Goal: Navigation & Orientation: Find specific page/section

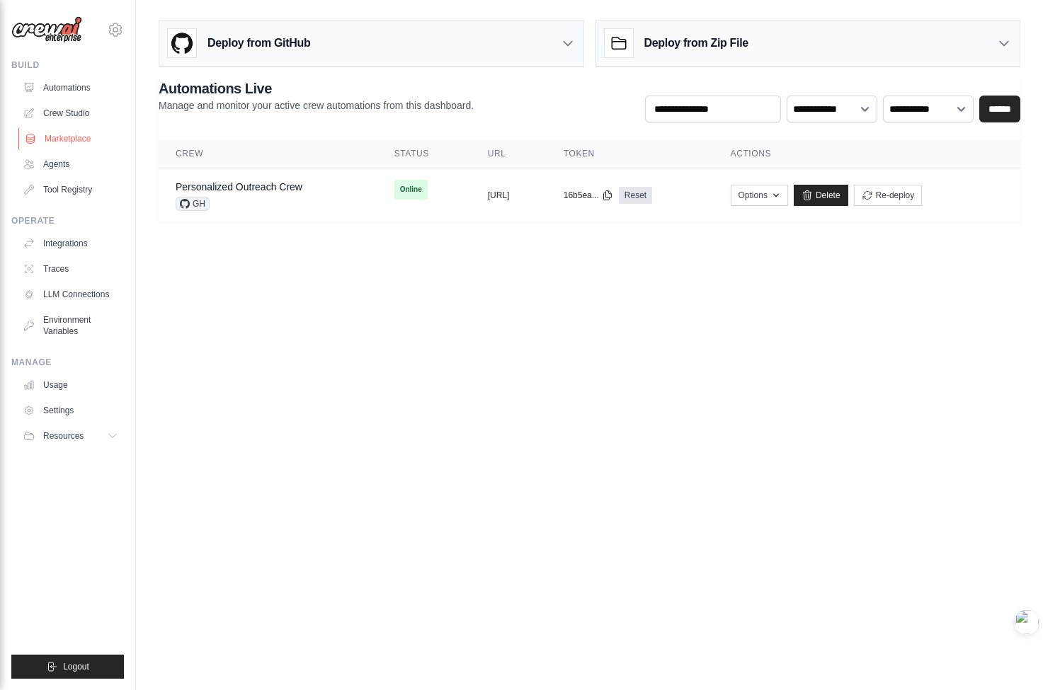
click at [91, 148] on link "Marketplace" at bounding box center [71, 138] width 107 height 23
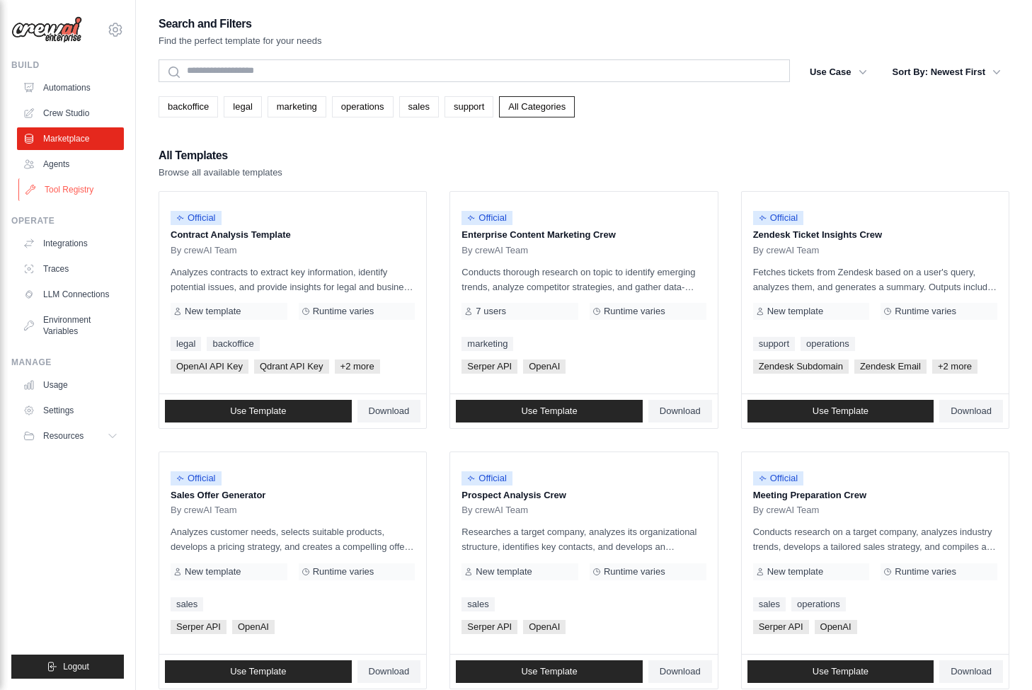
click at [110, 196] on link "Tool Registry" at bounding box center [71, 189] width 107 height 23
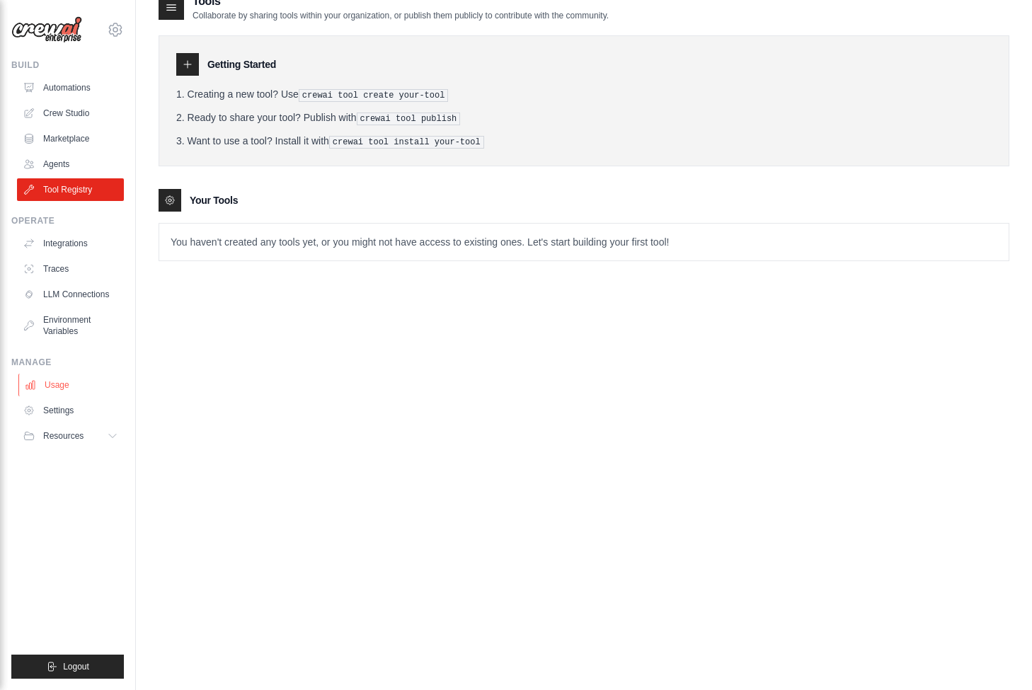
scroll to position [24, 0]
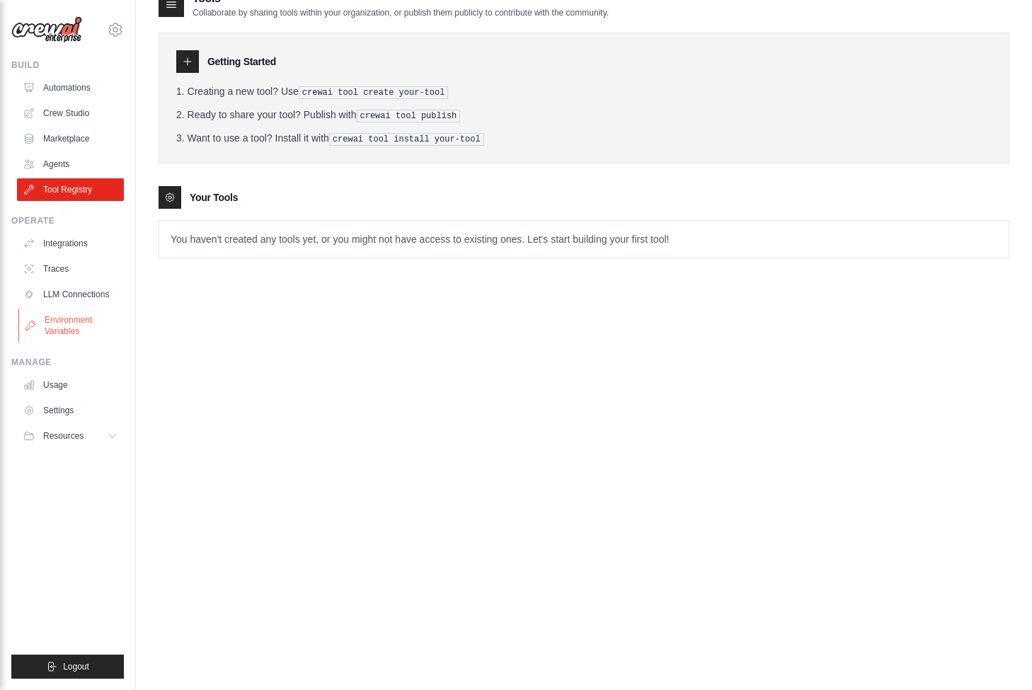
click at [81, 321] on link "Environment Variables" at bounding box center [71, 326] width 107 height 34
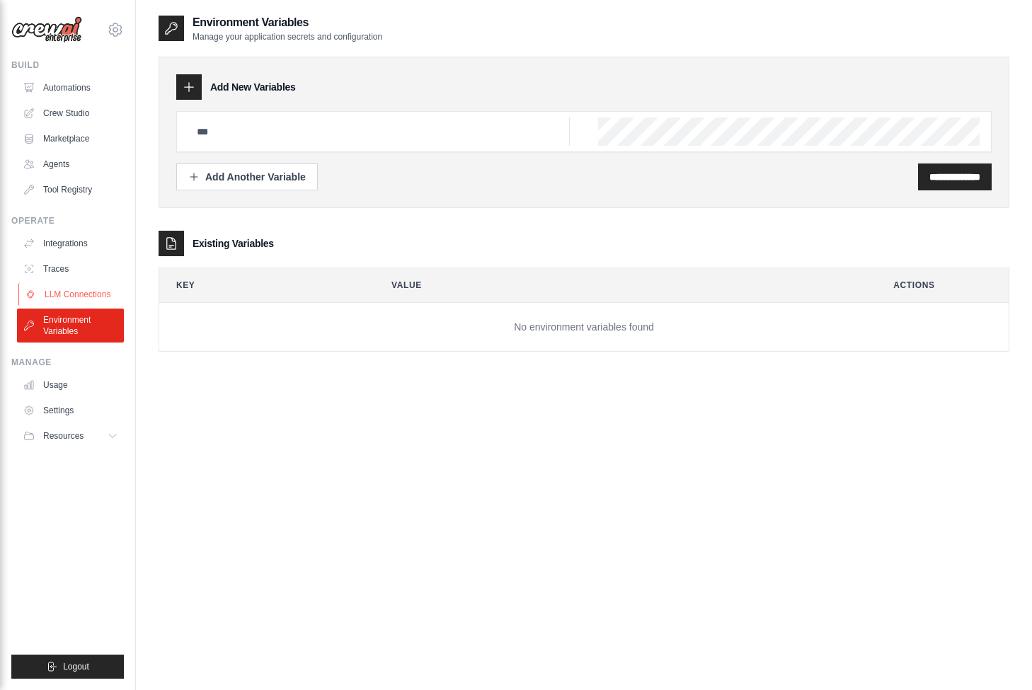
click at [110, 287] on link "LLM Connections" at bounding box center [71, 294] width 107 height 23
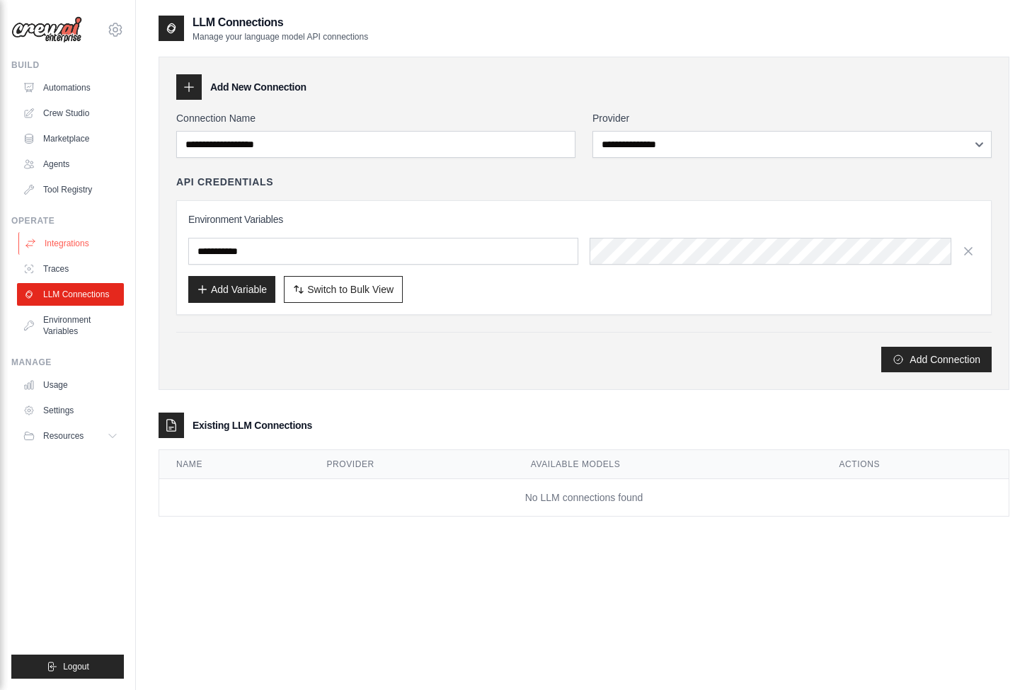
click at [98, 247] on link "Integrations" at bounding box center [71, 243] width 107 height 23
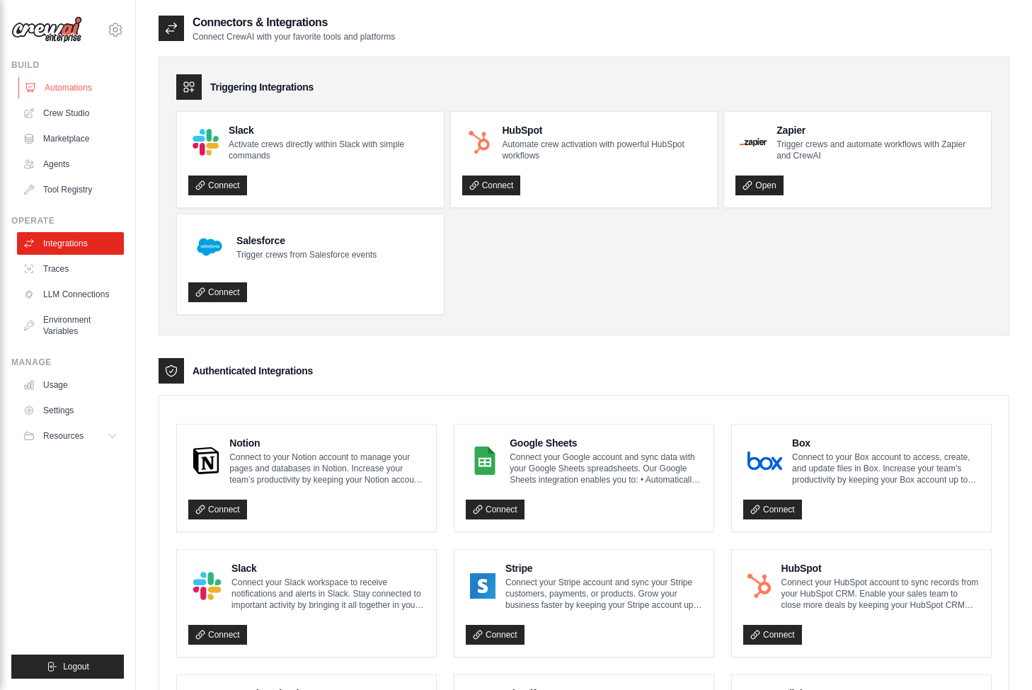
click at [86, 98] on link "Automations" at bounding box center [71, 87] width 107 height 23
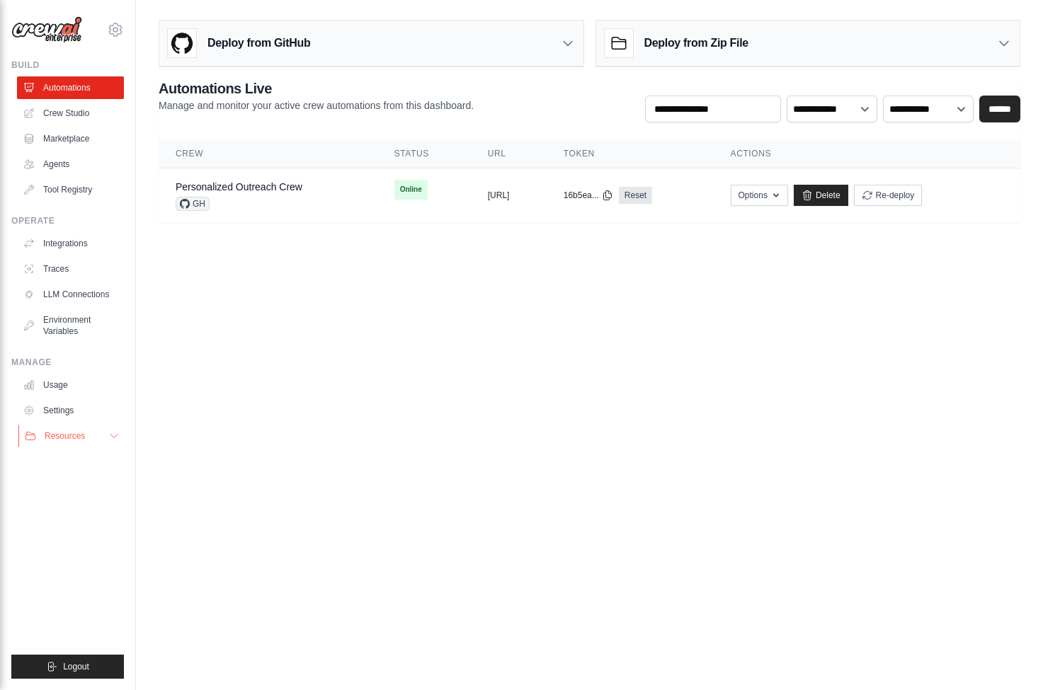
click at [76, 435] on span "Resources" at bounding box center [65, 435] width 40 height 11
click at [90, 387] on link "Usage" at bounding box center [71, 385] width 107 height 23
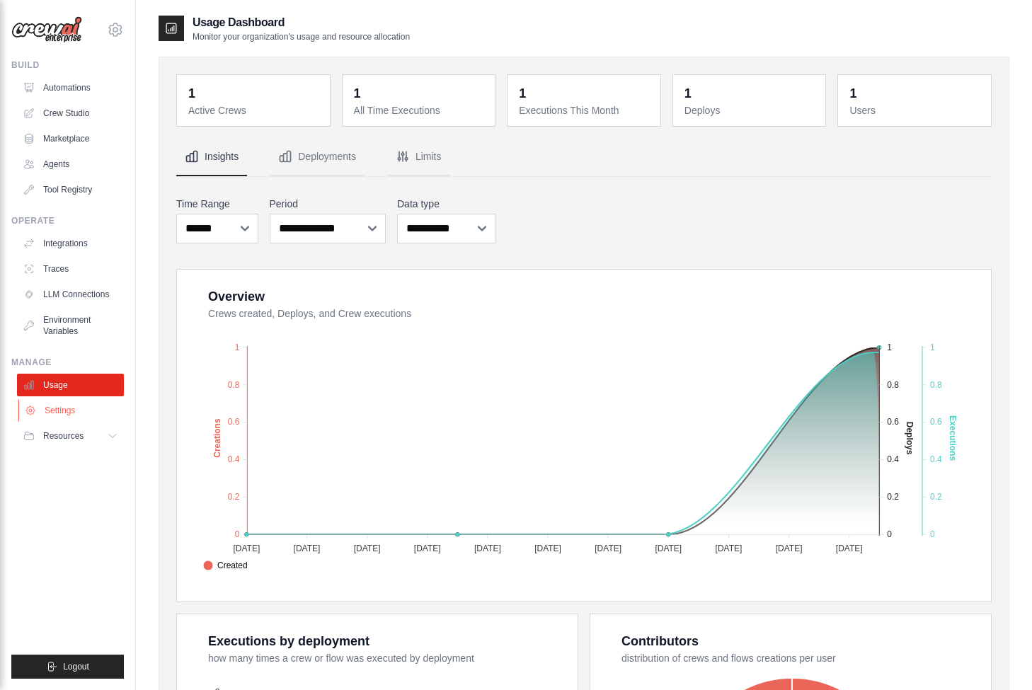
click at [94, 405] on link "Settings" at bounding box center [71, 410] width 107 height 23
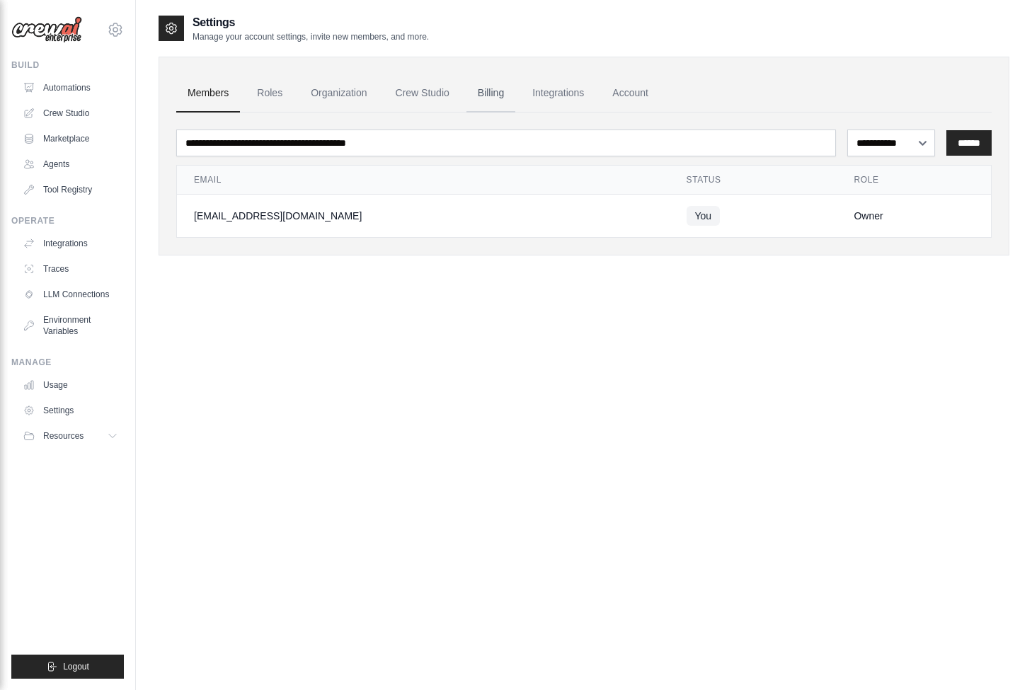
click at [512, 94] on link "Billing" at bounding box center [490, 93] width 49 height 38
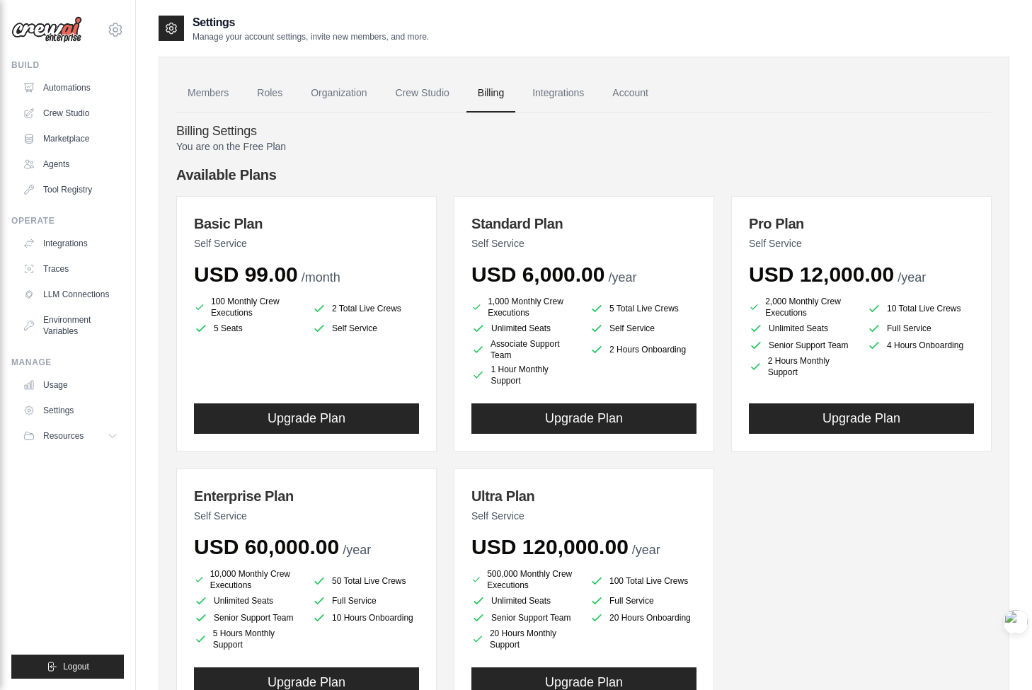
click at [275, 302] on li "100 Monthly Crew Executions" at bounding box center [247, 307] width 107 height 23
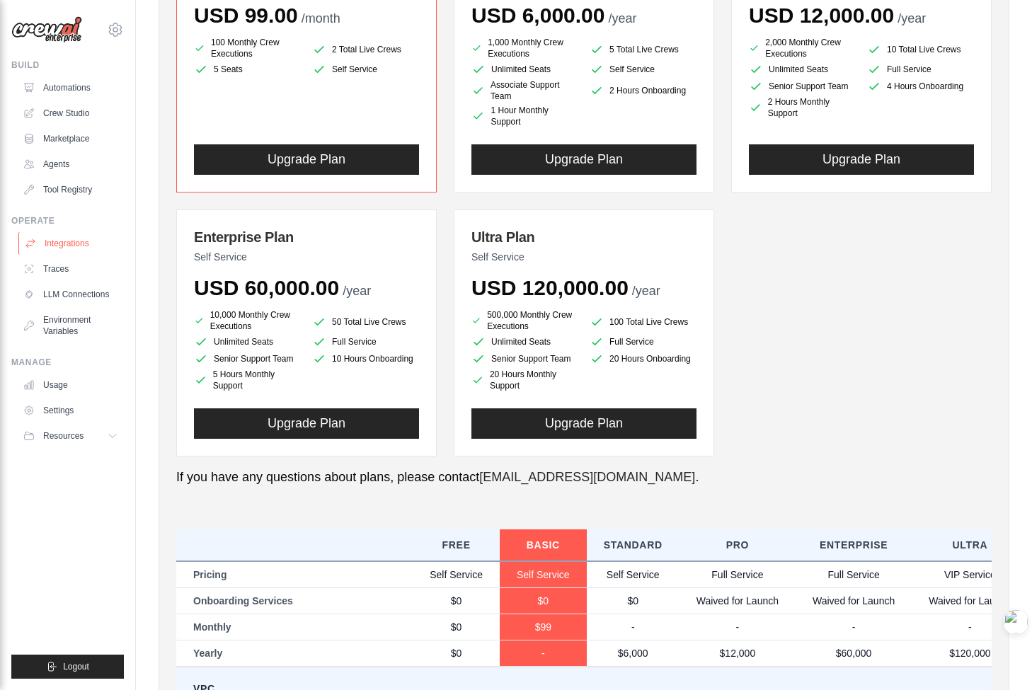
scroll to position [227, 0]
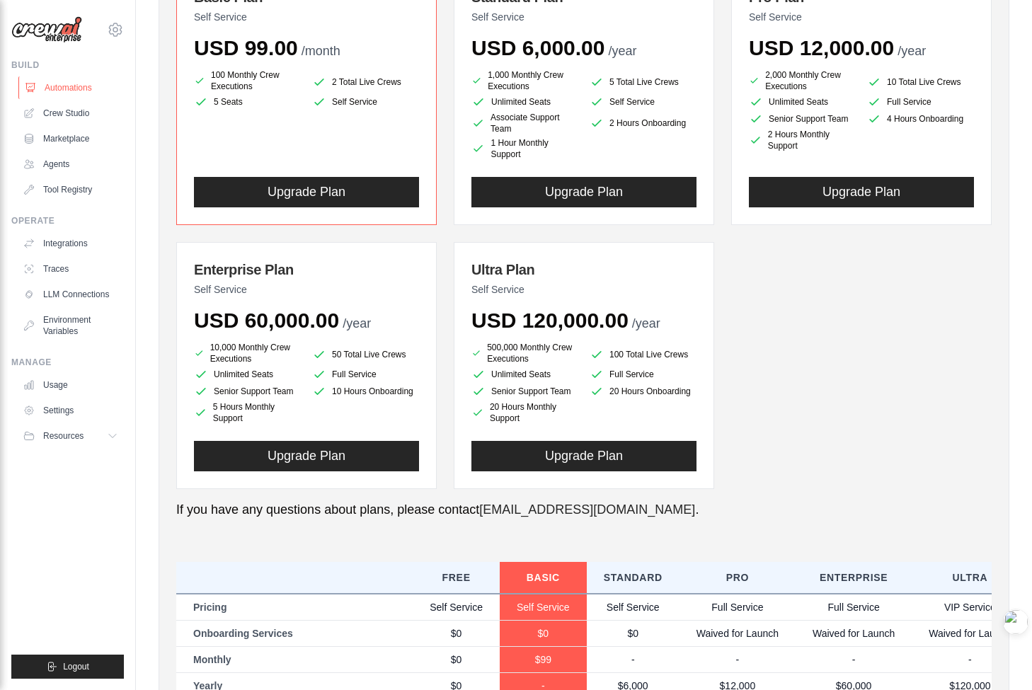
click at [76, 88] on link "Automations" at bounding box center [71, 87] width 107 height 23
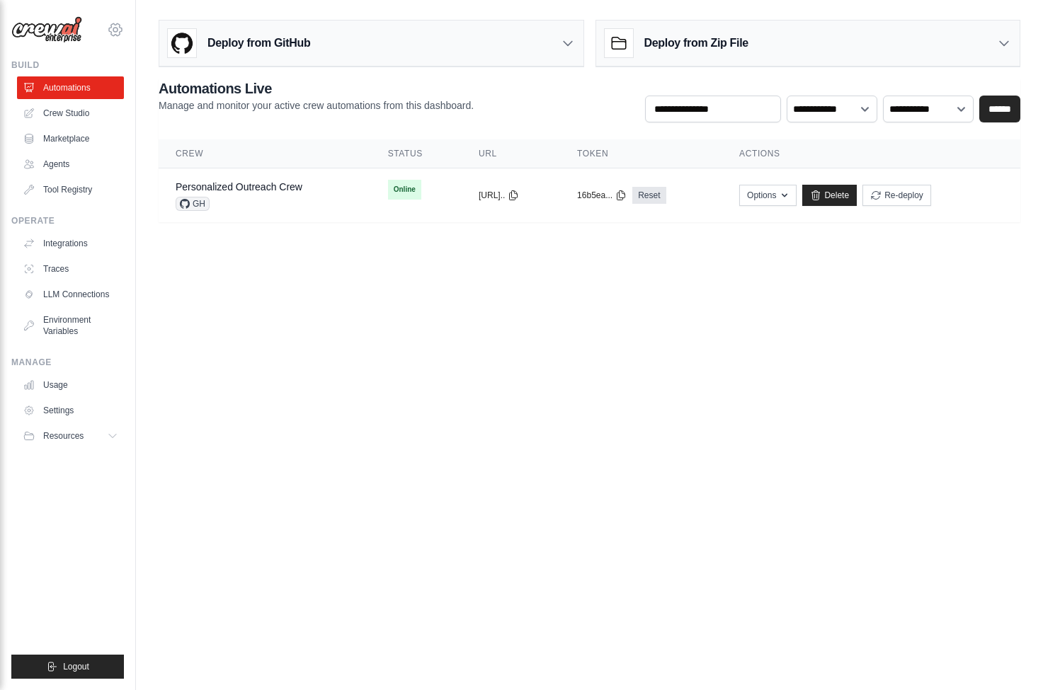
click at [113, 25] on icon at bounding box center [115, 29] width 17 height 17
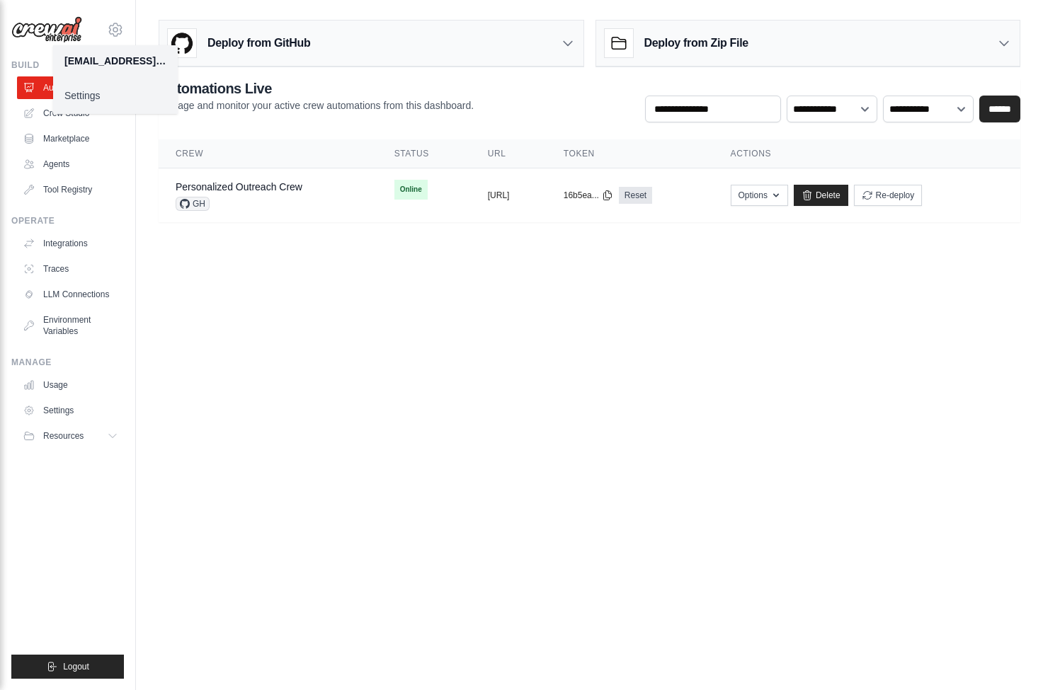
click at [105, 97] on link "Settings" at bounding box center [115, 95] width 125 height 25
click at [246, 199] on div "GH" at bounding box center [239, 204] width 127 height 14
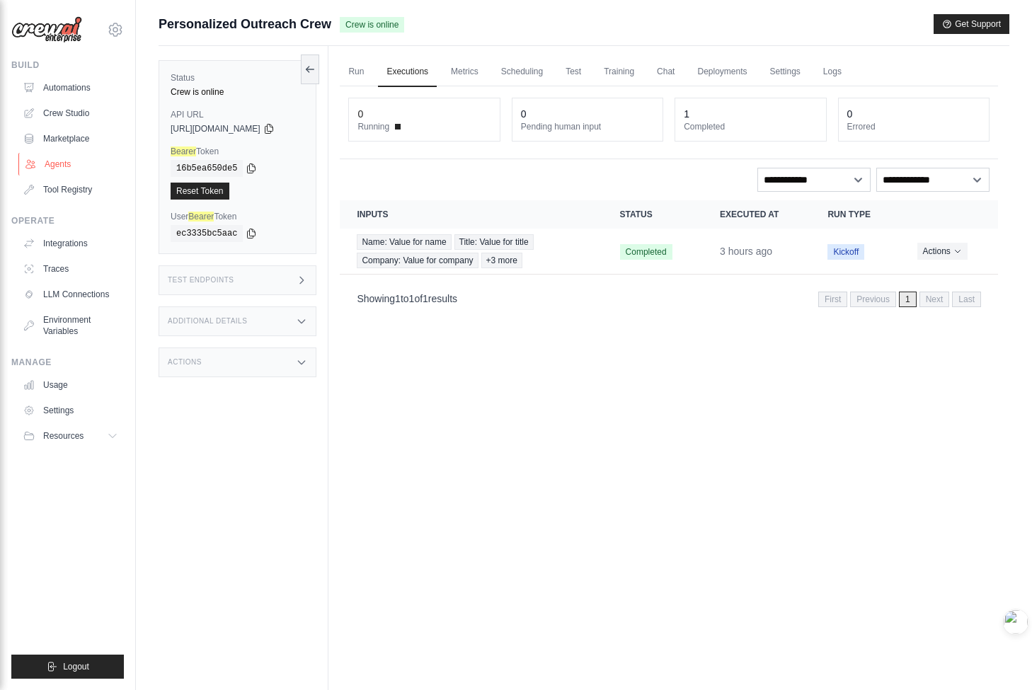
click at [90, 171] on link "Agents" at bounding box center [71, 164] width 107 height 23
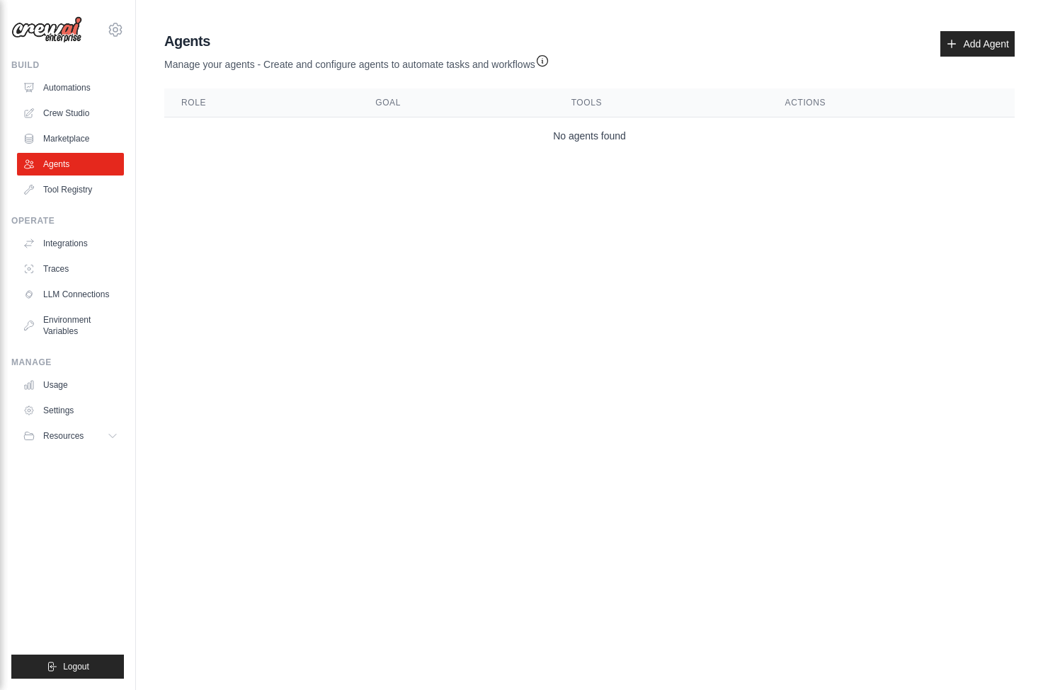
click at [266, 161] on main "Agent Usage Guide To use an agent in your CrewAI project, you can initialize it…" at bounding box center [589, 95] width 907 height 191
